Goal: Information Seeking & Learning: Learn about a topic

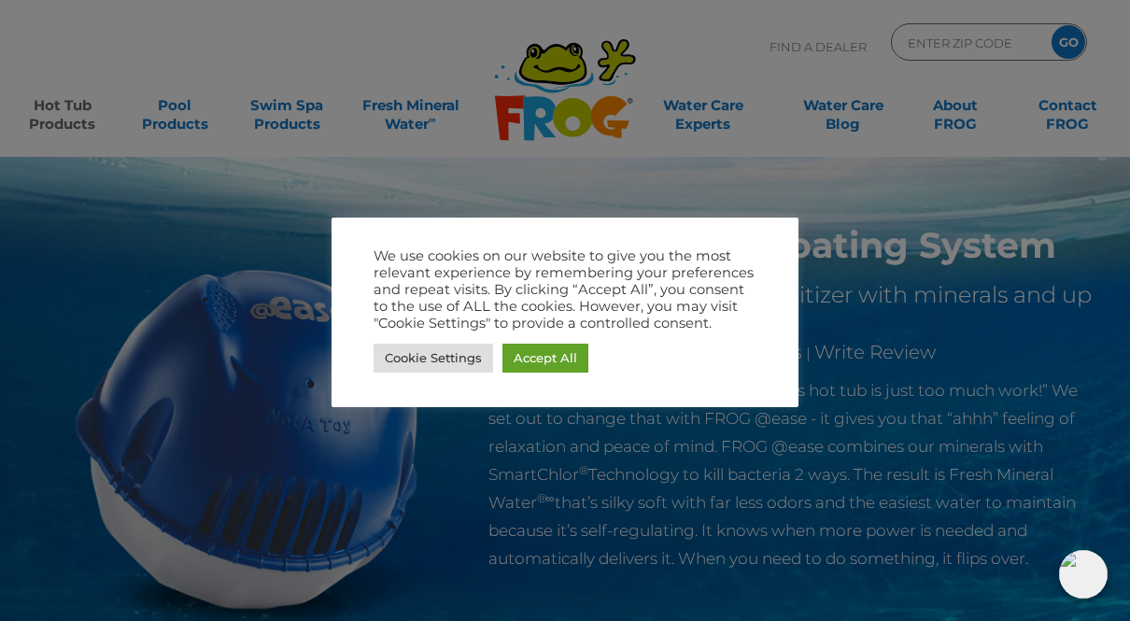
click at [546, 363] on link "Accept All" at bounding box center [545, 358] width 86 height 29
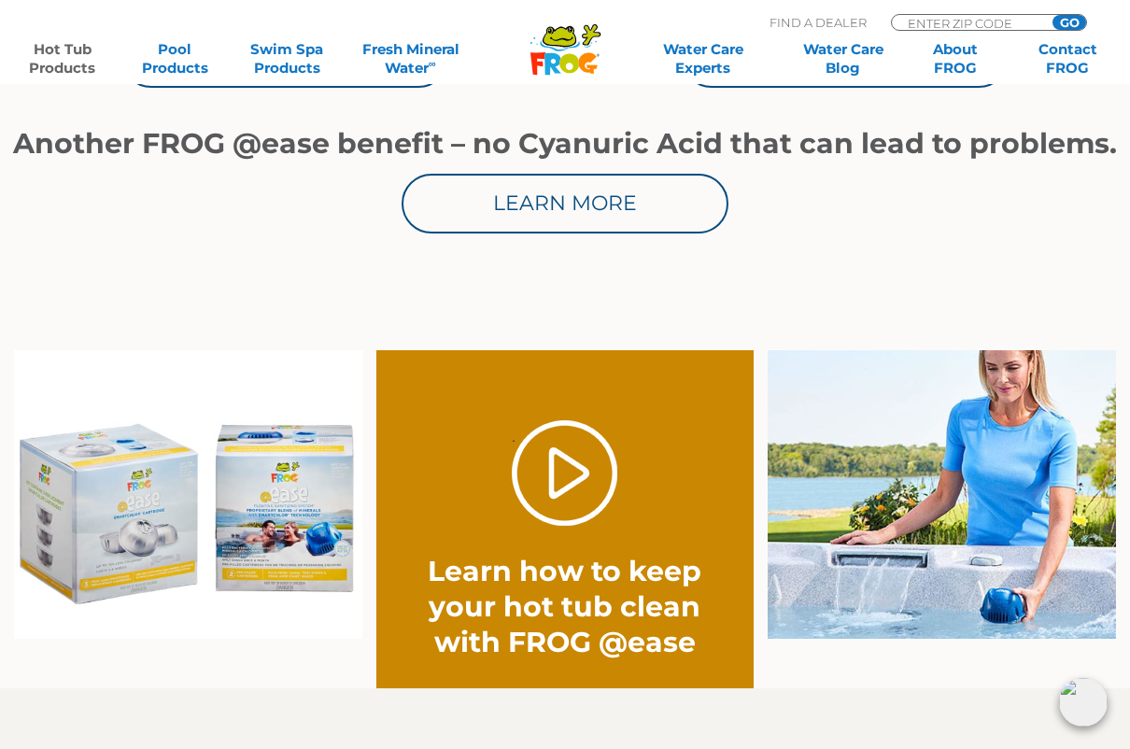
scroll to position [1189, 0]
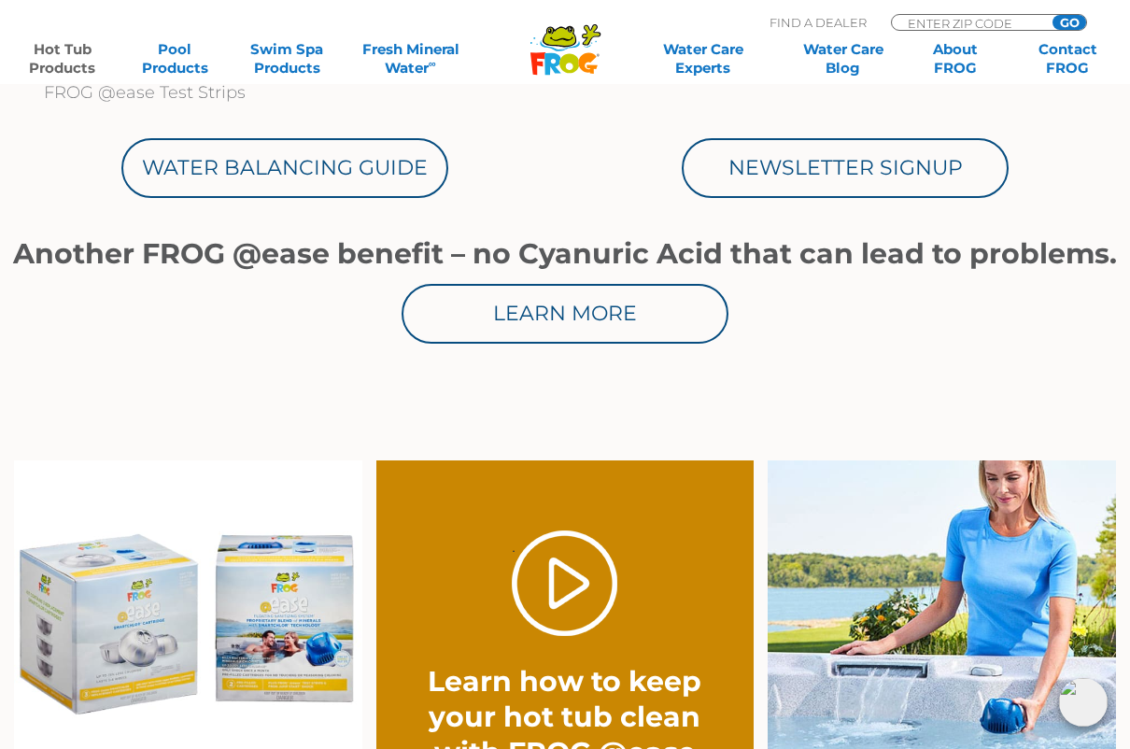
click at [535, 305] on link "Learn More" at bounding box center [565, 314] width 327 height 60
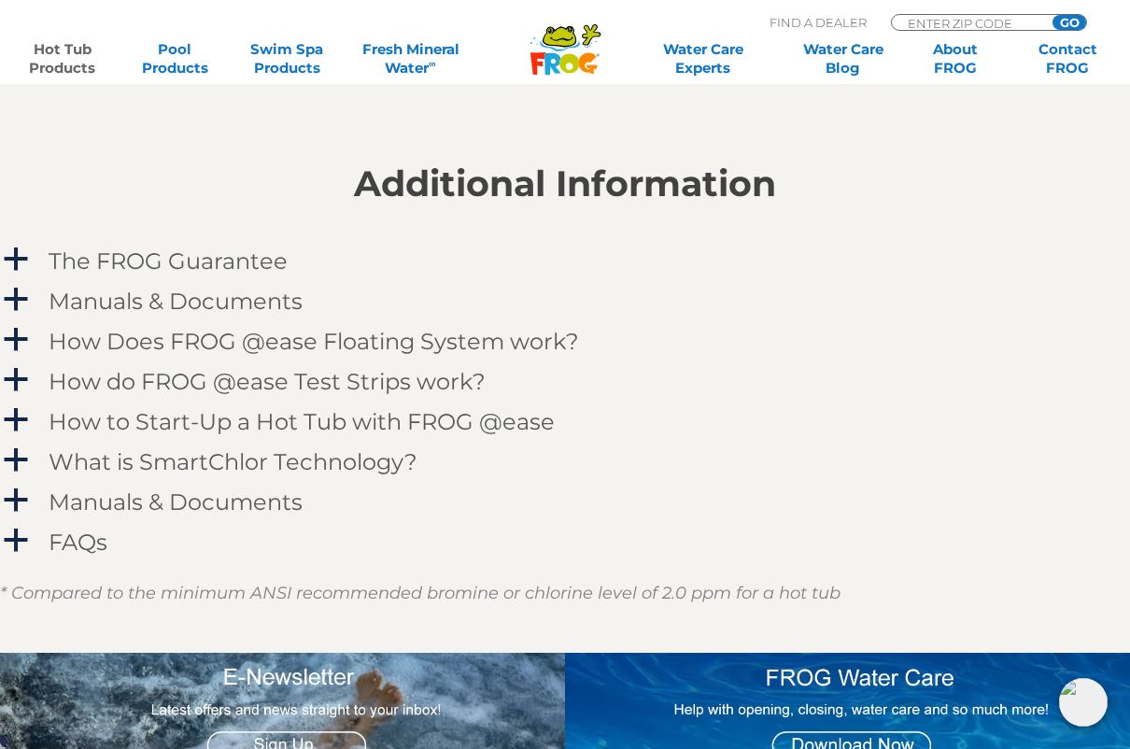
scroll to position [1792, 0]
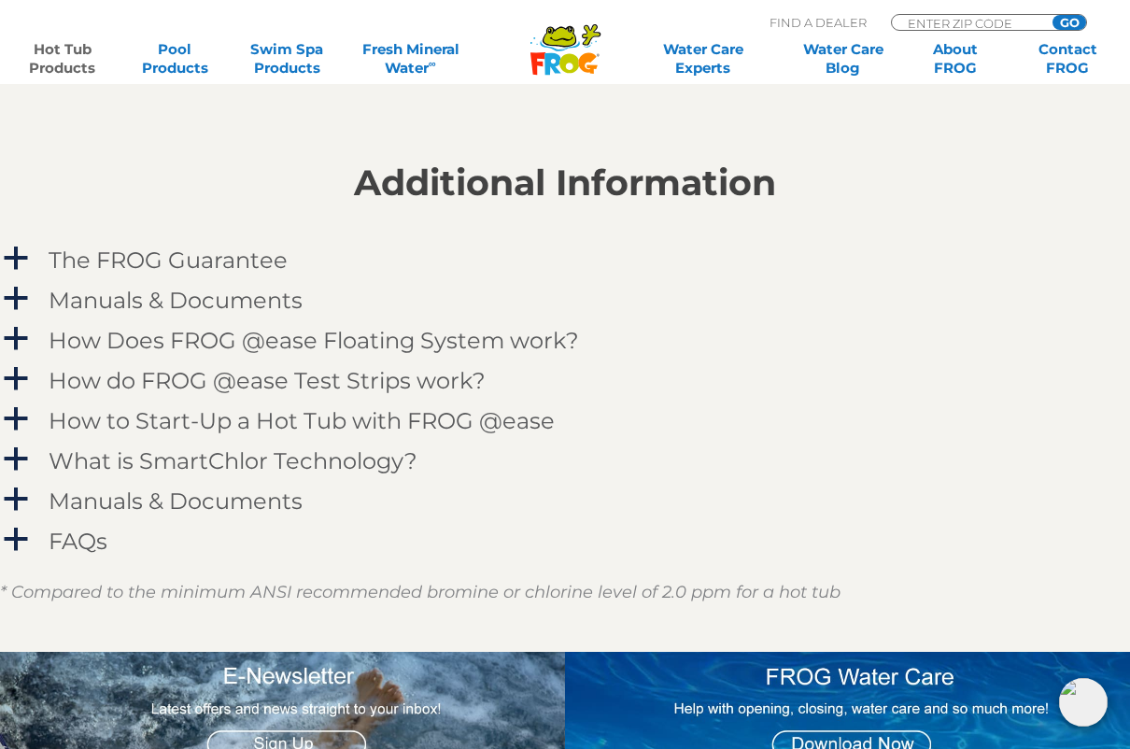
click at [22, 345] on span "a" at bounding box center [16, 339] width 28 height 28
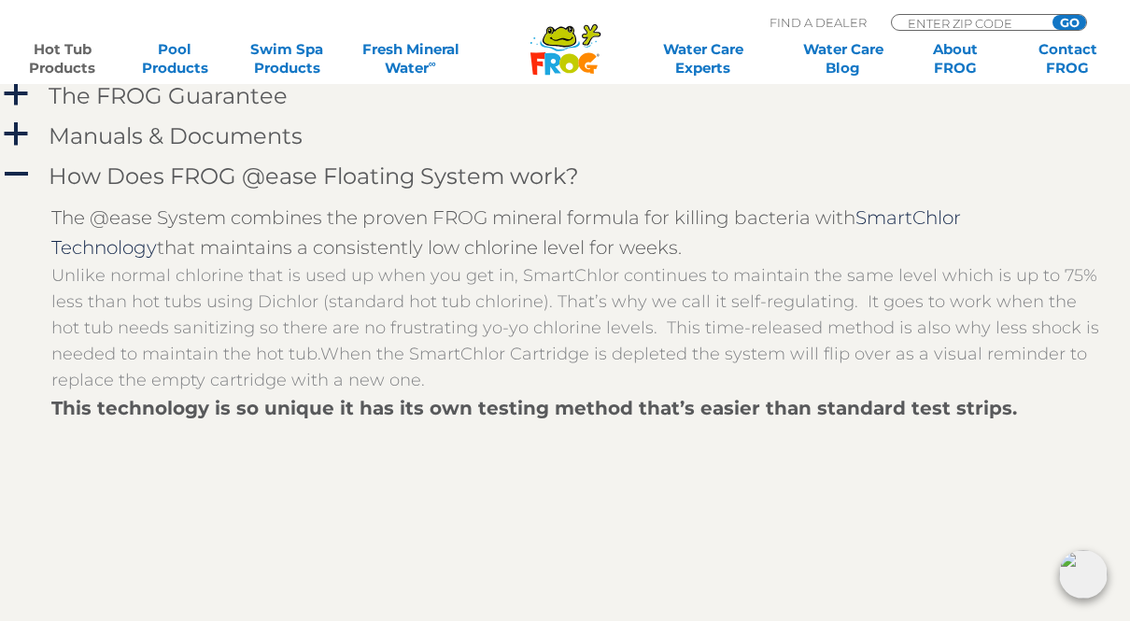
scroll to position [1947, 0]
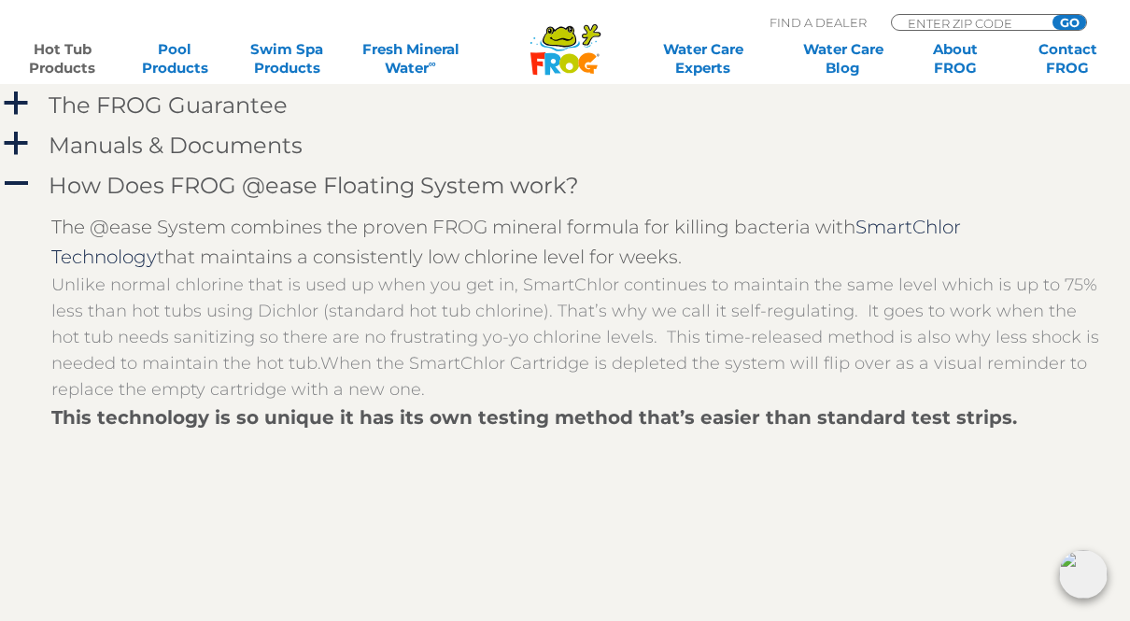
click at [14, 181] on span "A" at bounding box center [16, 184] width 28 height 28
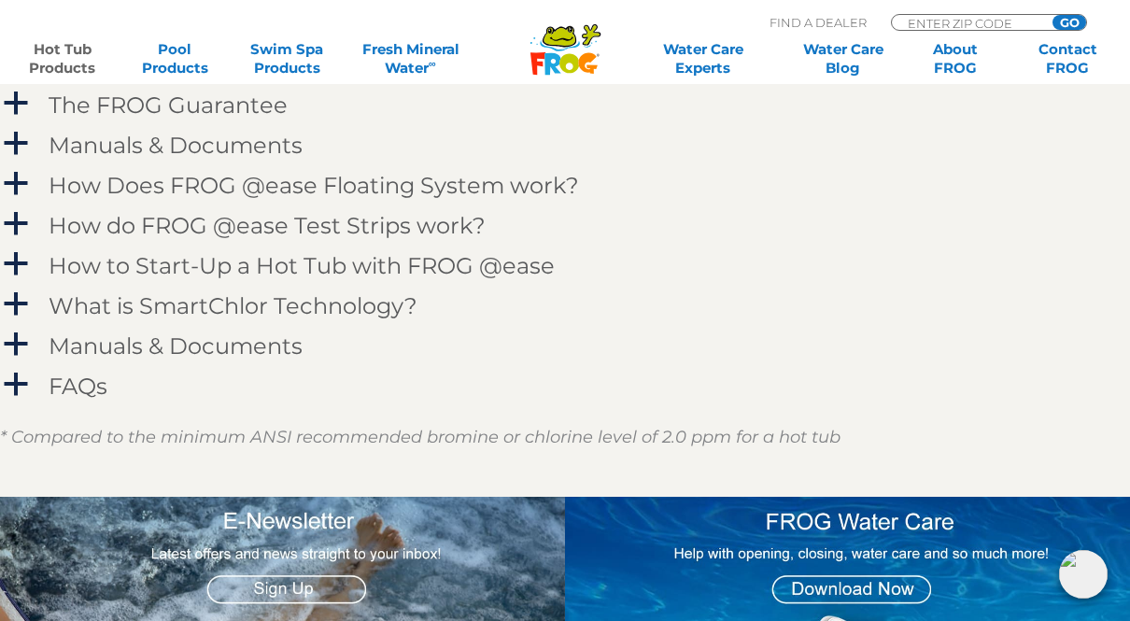
click at [12, 299] on span "a" at bounding box center [16, 304] width 28 height 28
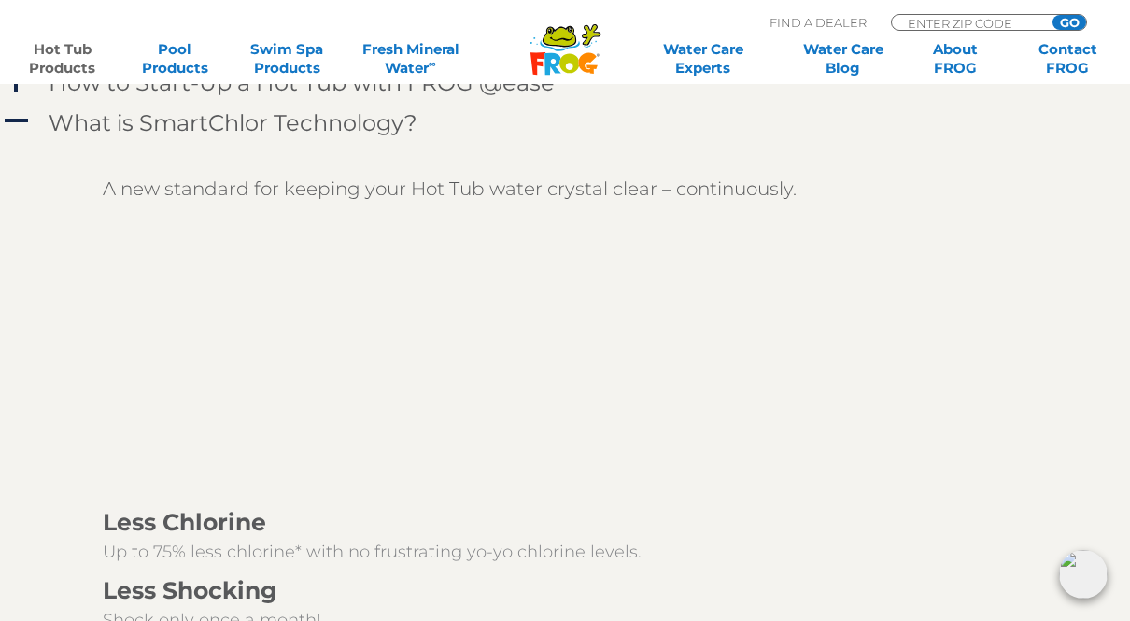
scroll to position [2036, 0]
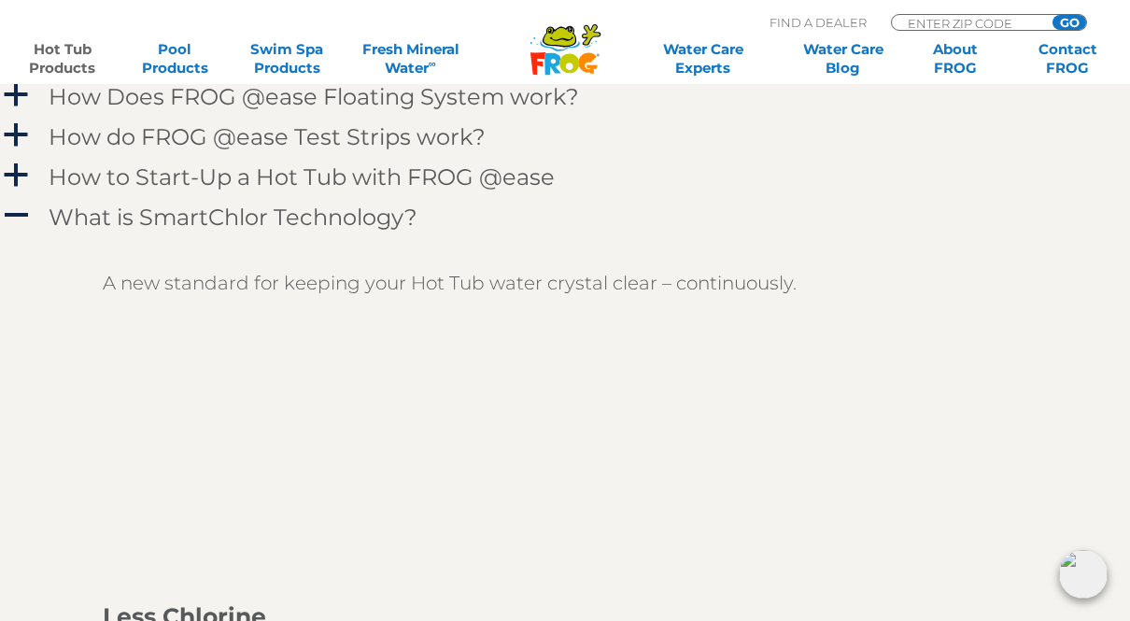
click at [10, 212] on span "A" at bounding box center [16, 216] width 28 height 28
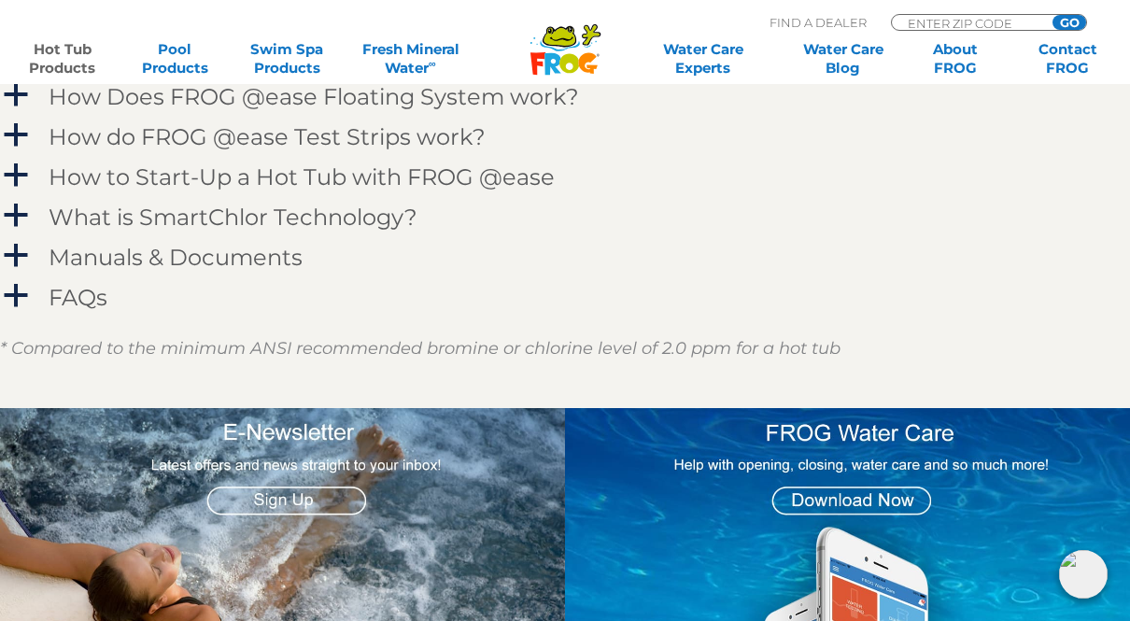
click at [19, 160] on div "a" at bounding box center [15, 175] width 30 height 30
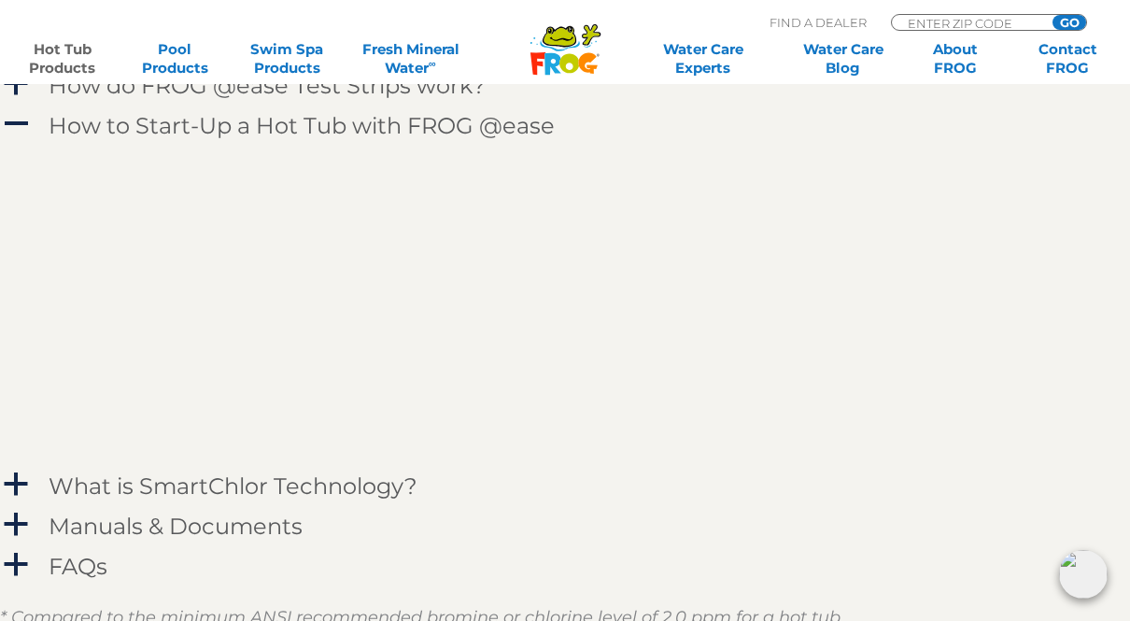
scroll to position [2065, 0]
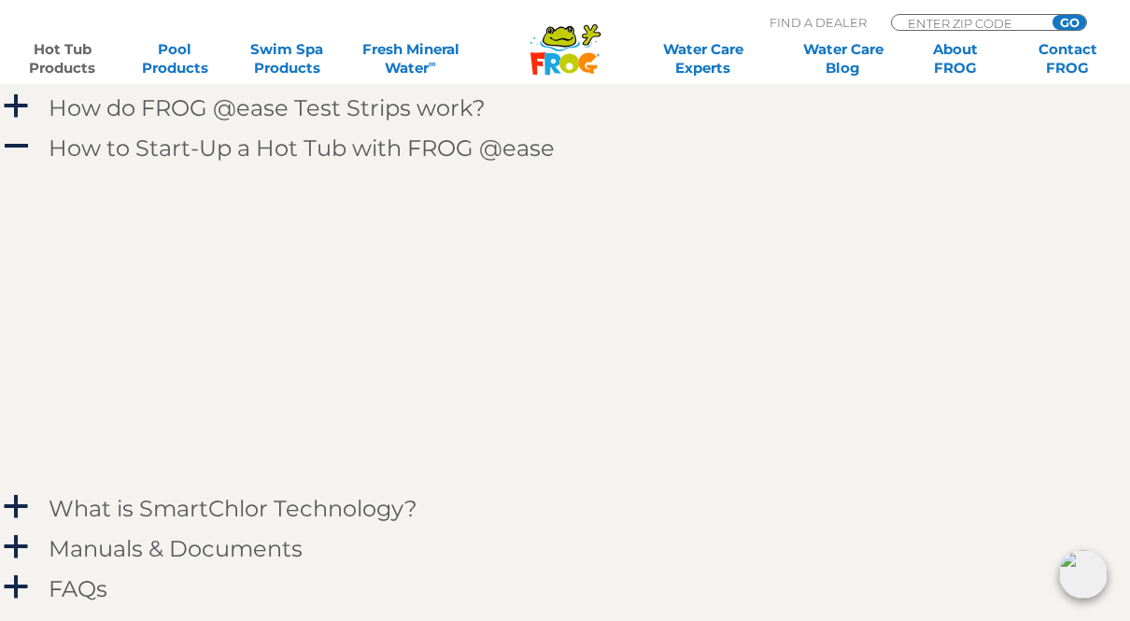
click at [166, 346] on p at bounding box center [578, 326] width 1055 height 302
click at [11, 145] on span "A" at bounding box center [16, 147] width 28 height 28
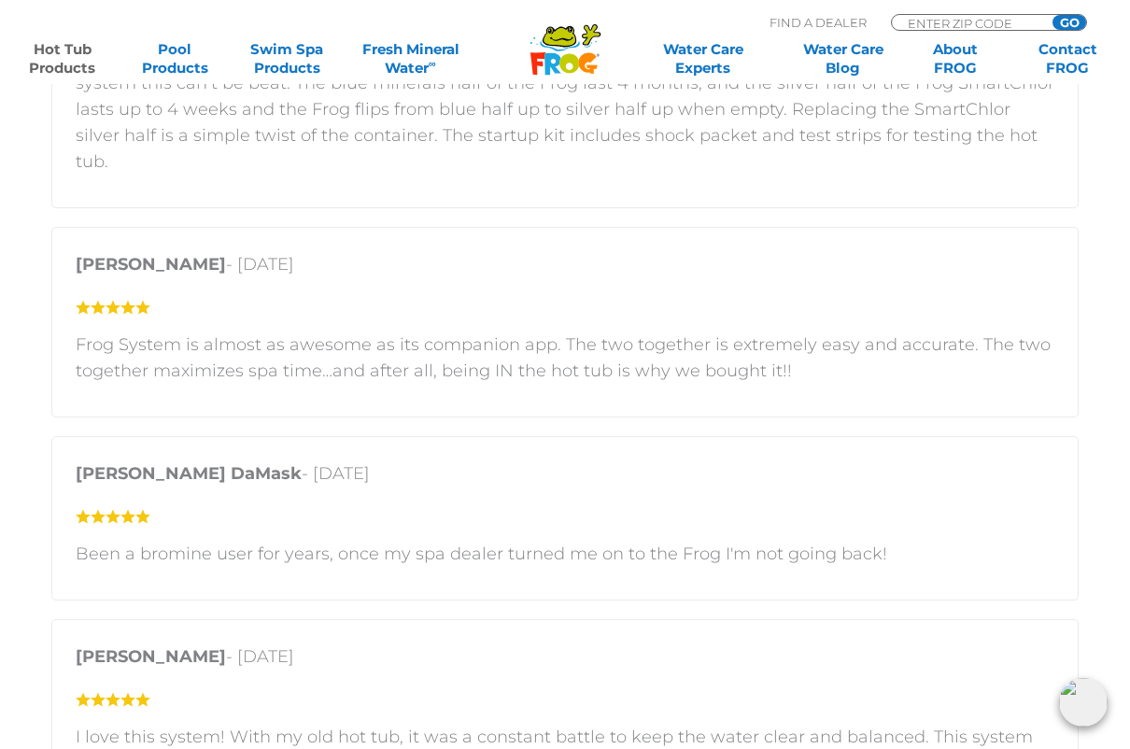
scroll to position [3424, 0]
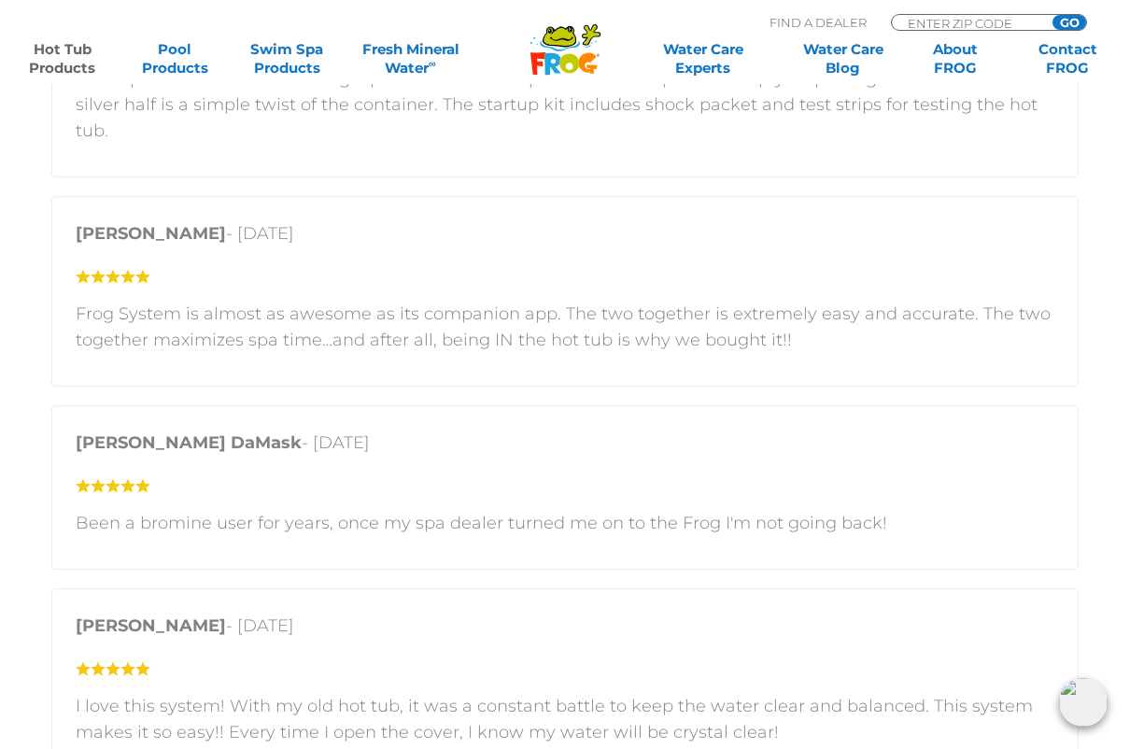
click at [27, 503] on div "Customer Reviews 5 star = 79% 4 star = 9% 3 star = 4% 2 star = 4% 1 star = 4% F…" at bounding box center [565, 425] width 1121 height 2125
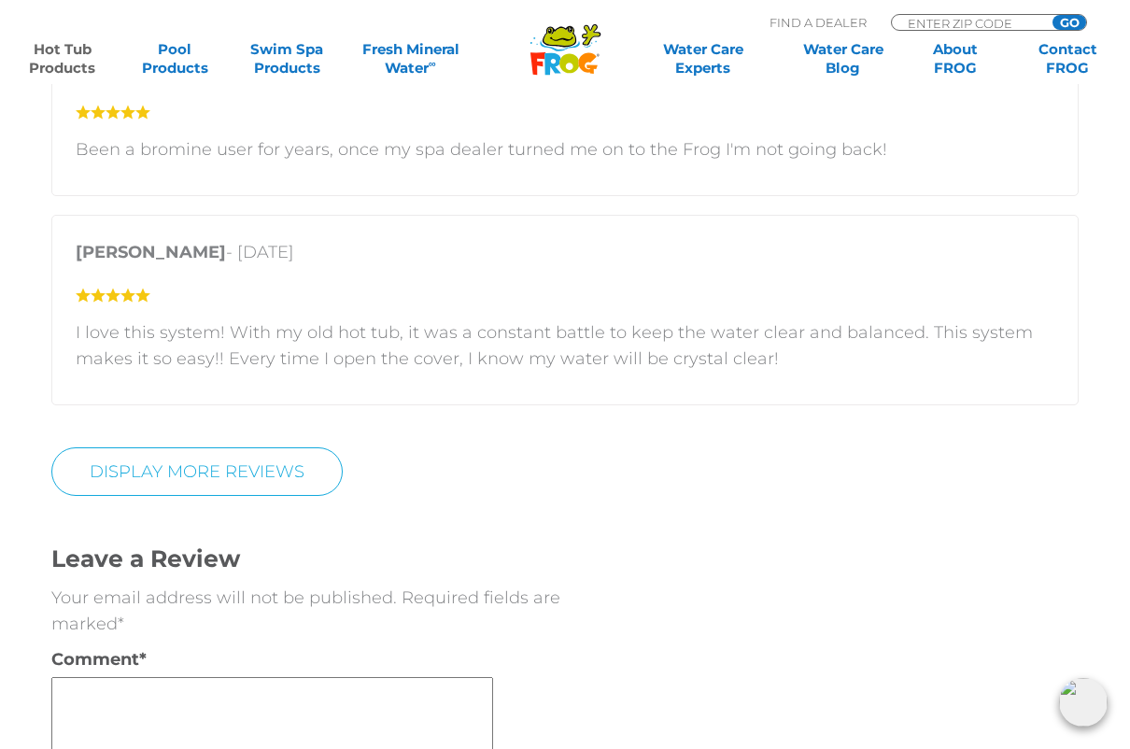
scroll to position [3816, 0]
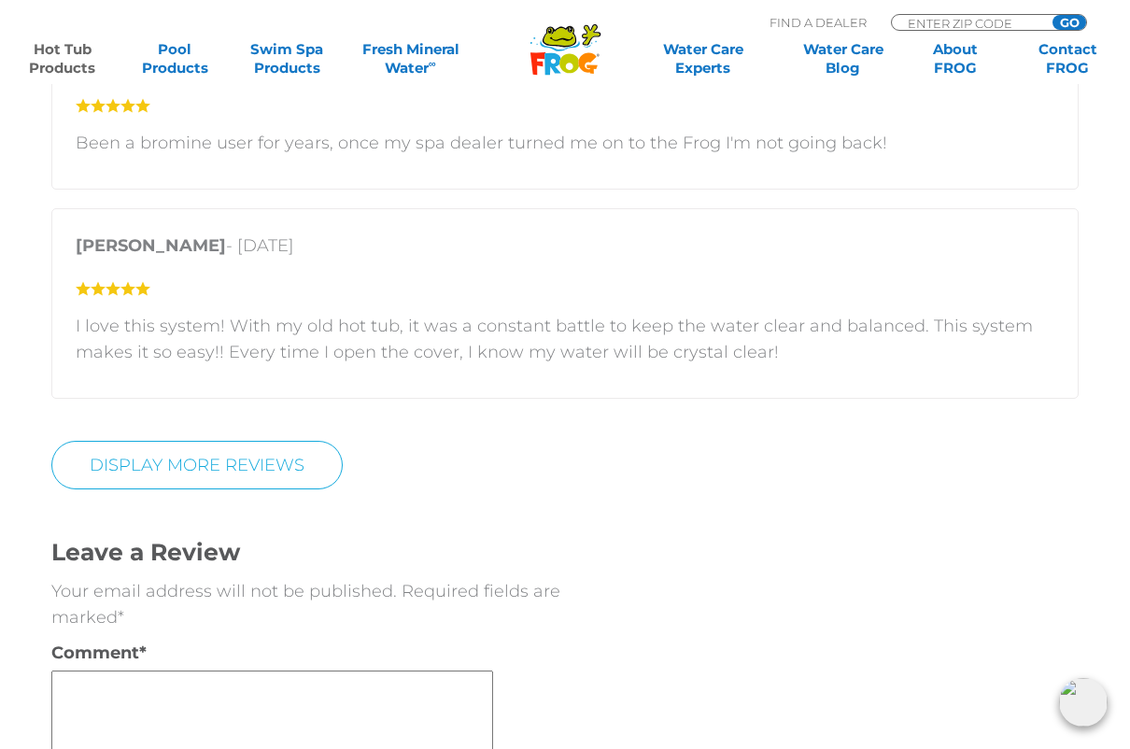
click at [109, 441] on link "Display More Reviews" at bounding box center [196, 465] width 291 height 49
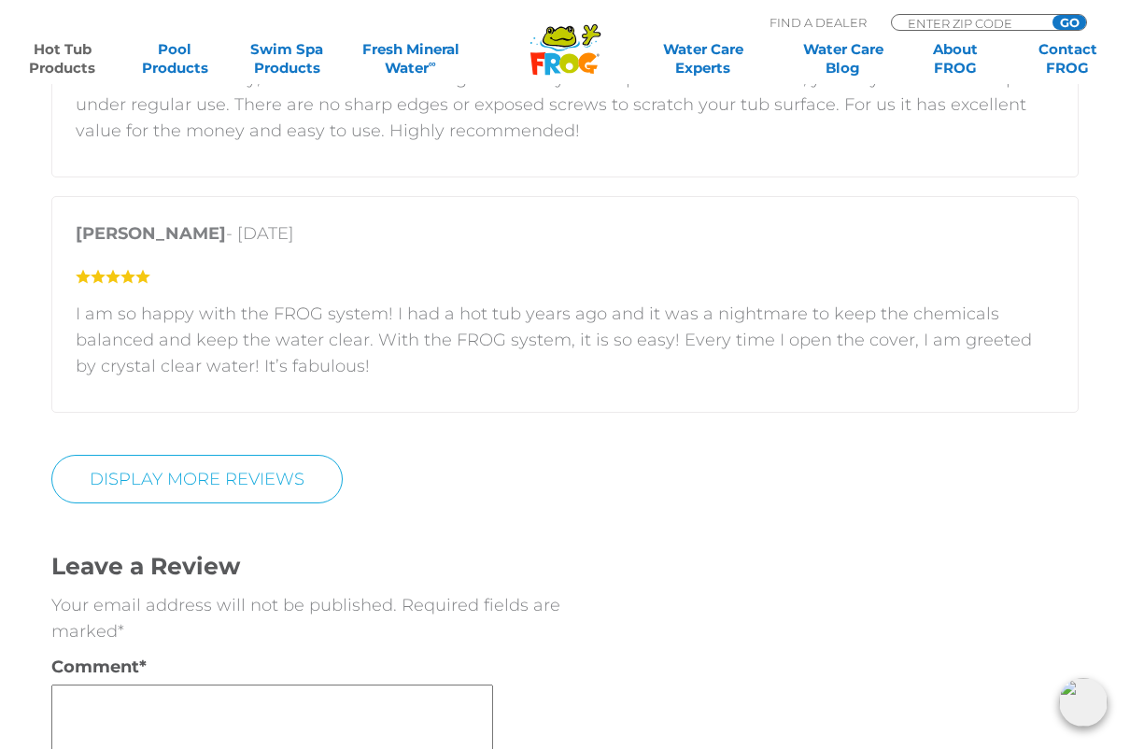
scroll to position [5227, 0]
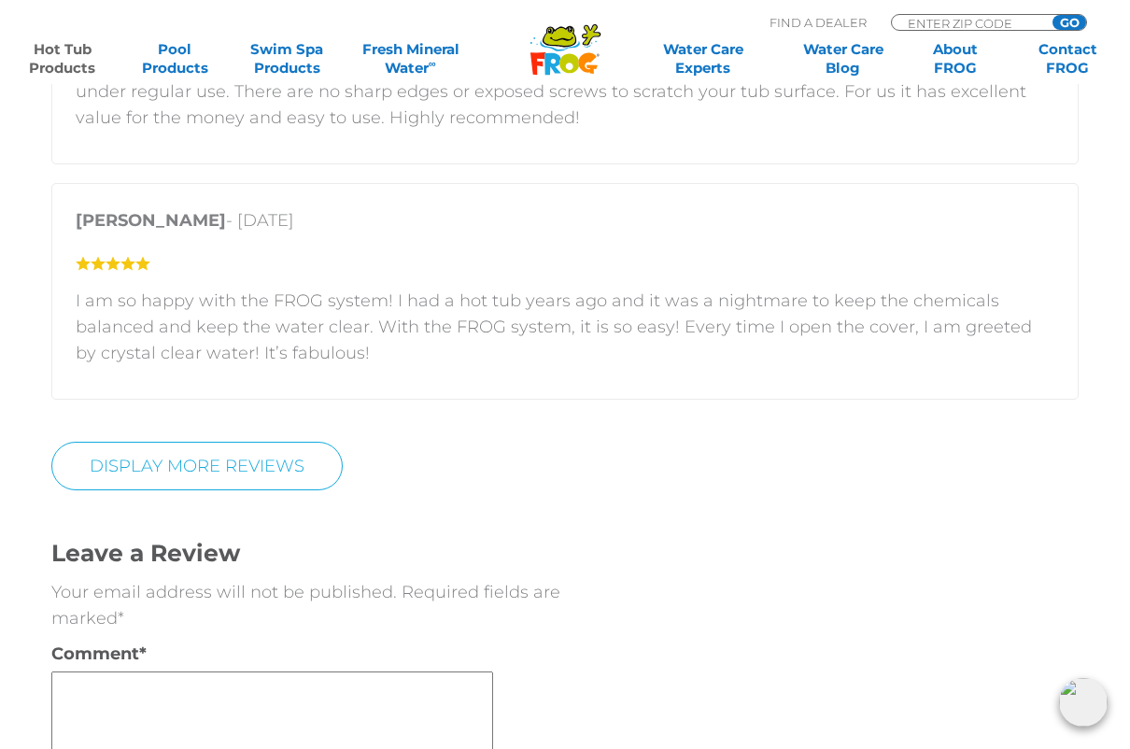
click at [111, 442] on link "DISPLAY MORE REVIEWS" at bounding box center [196, 466] width 291 height 49
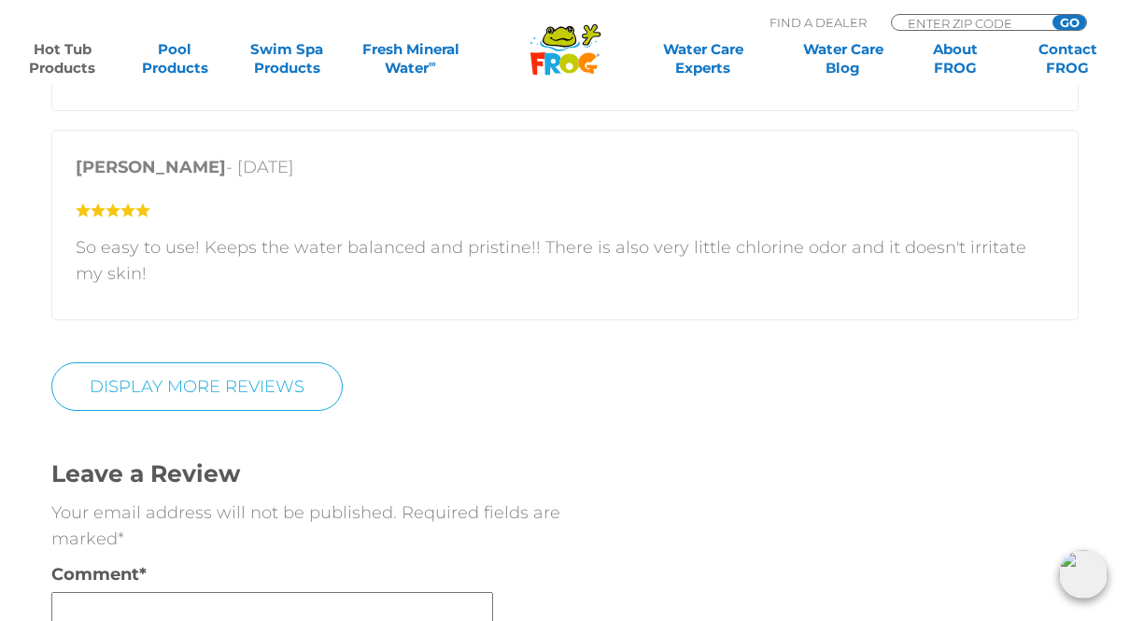
scroll to position [6383, 0]
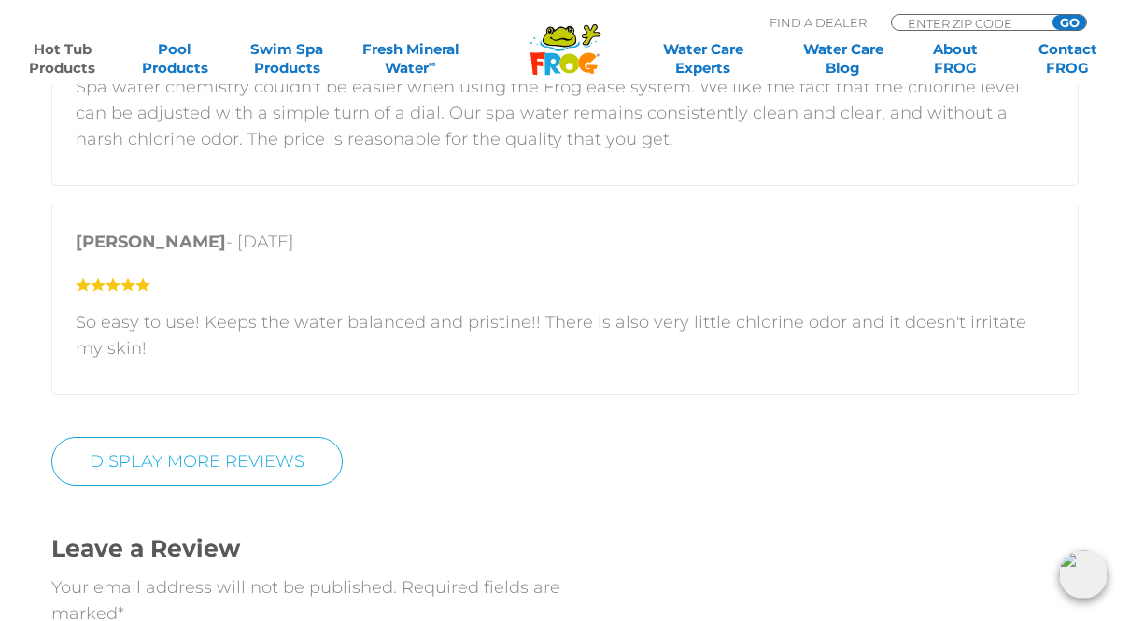
click at [134, 437] on link "DISPLAY MORE REVIEWS" at bounding box center [196, 461] width 291 height 49
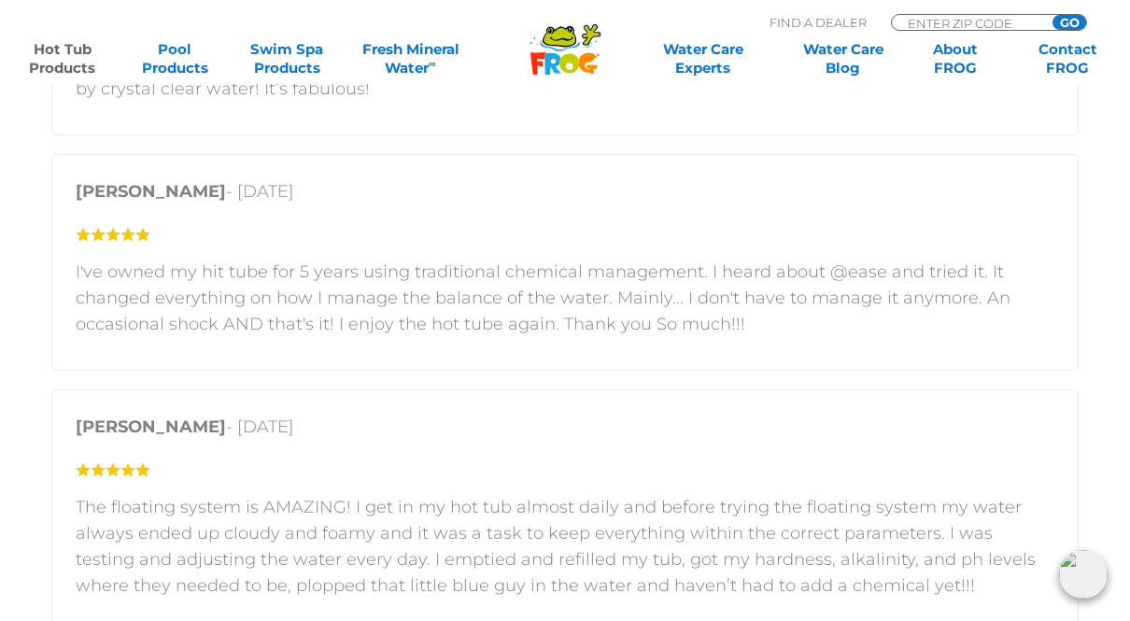
scroll to position [5471, 0]
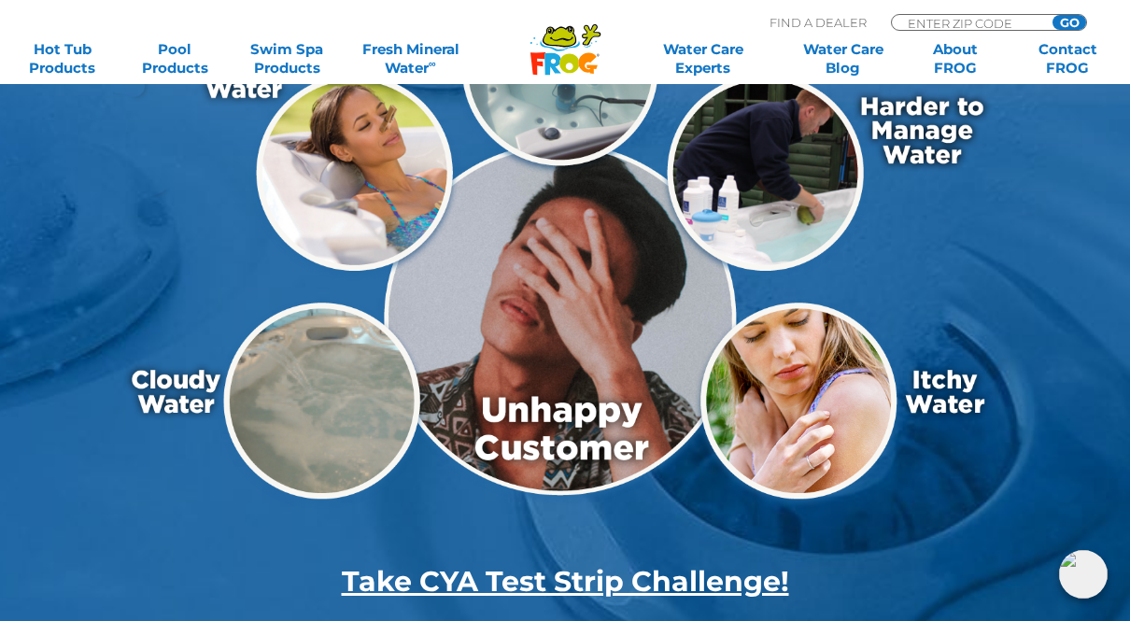
scroll to position [398, 0]
